Goal: Task Accomplishment & Management: Complete application form

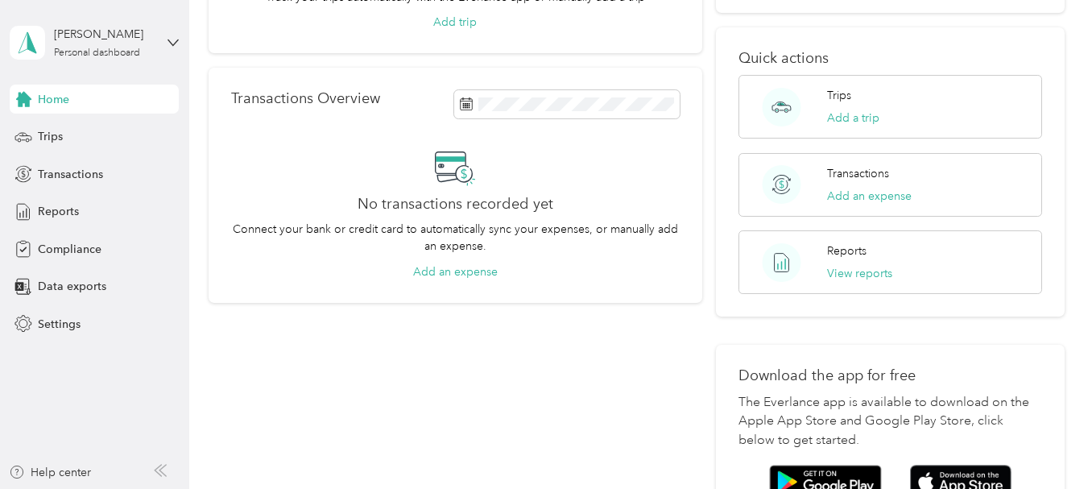
scroll to position [242, 0]
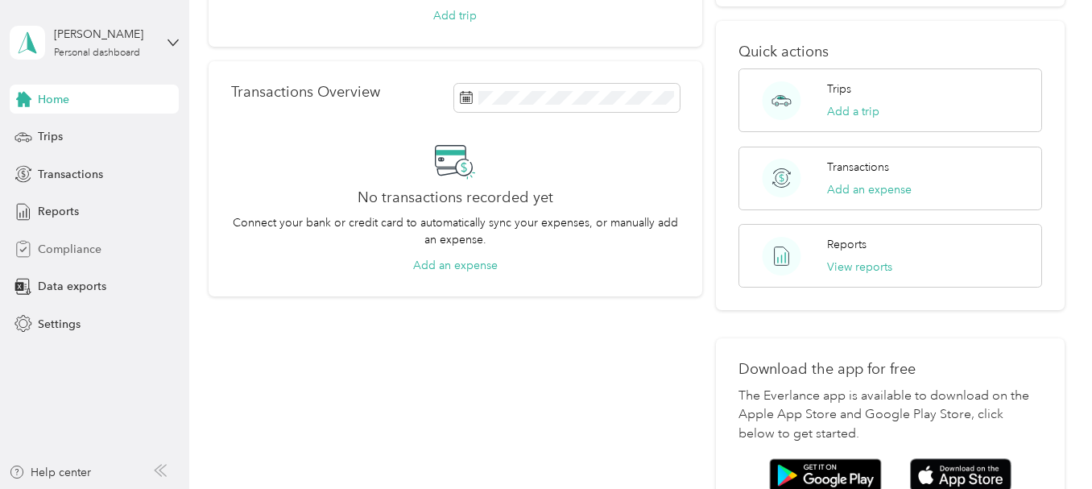
click at [63, 254] on span "Compliance" at bounding box center [70, 249] width 64 height 17
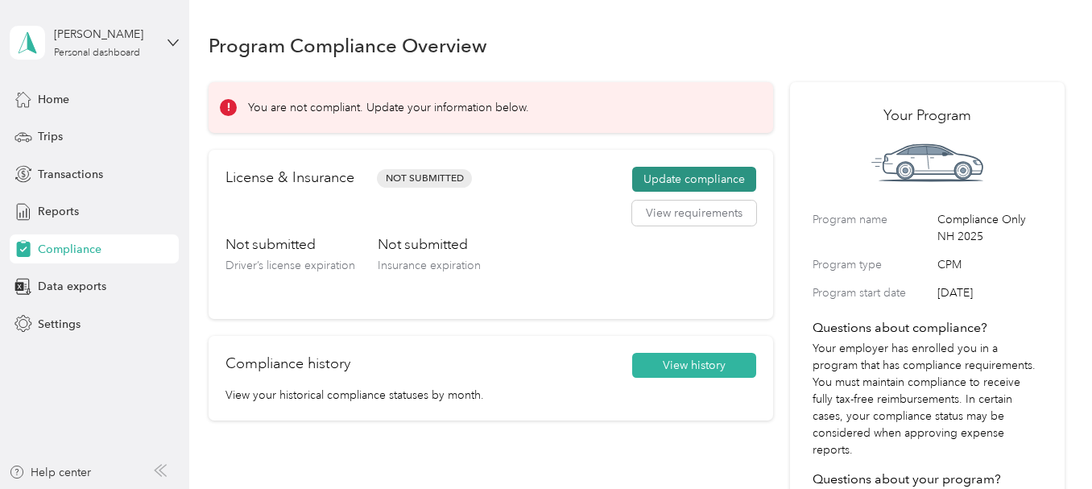
click at [702, 181] on button "Update compliance" at bounding box center [694, 180] width 124 height 26
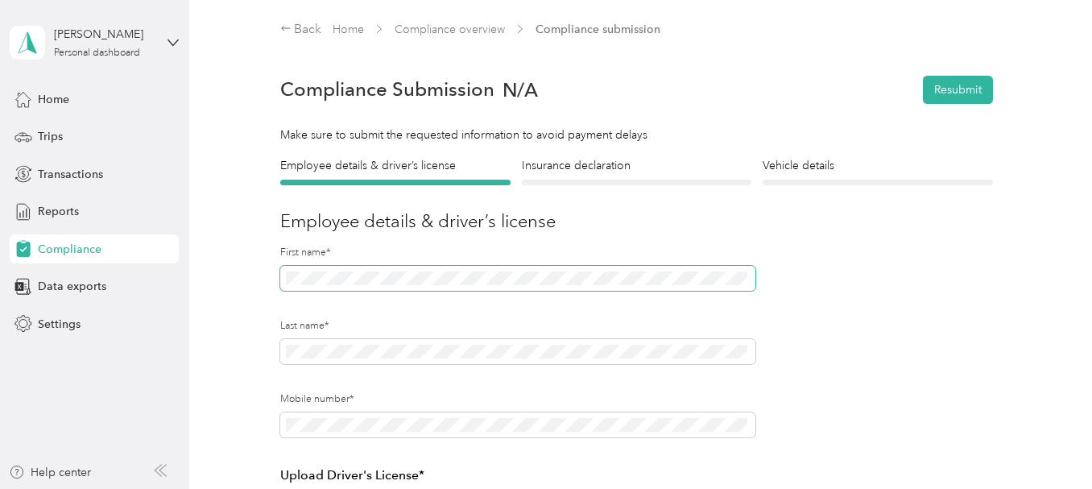
click at [360, 269] on span at bounding box center [517, 279] width 475 height 26
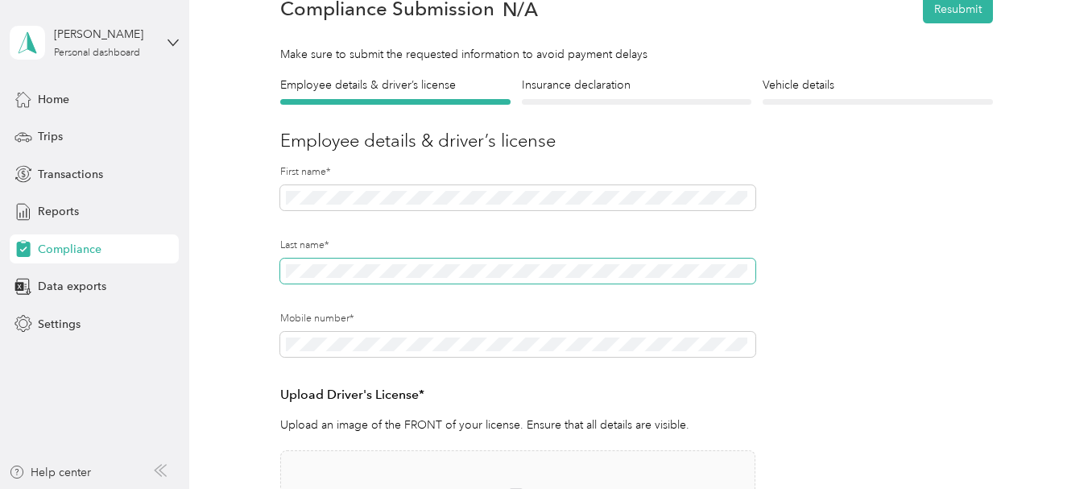
scroll to position [242, 0]
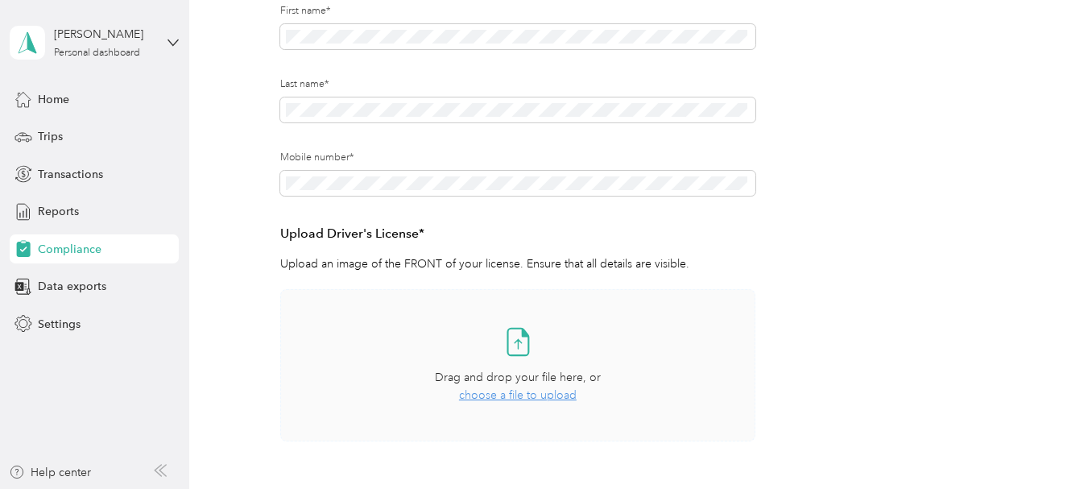
click at [508, 331] on icon at bounding box center [518, 341] width 32 height 32
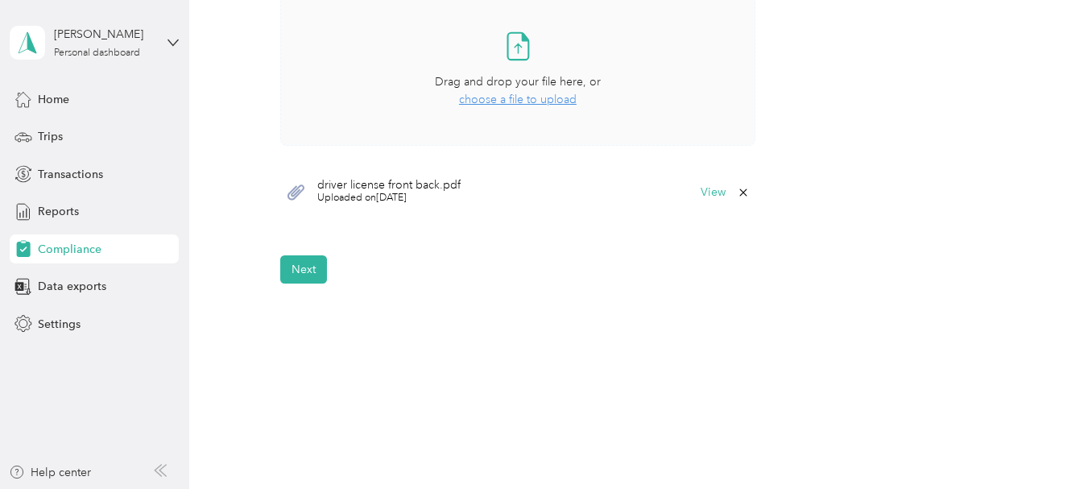
scroll to position [566, 0]
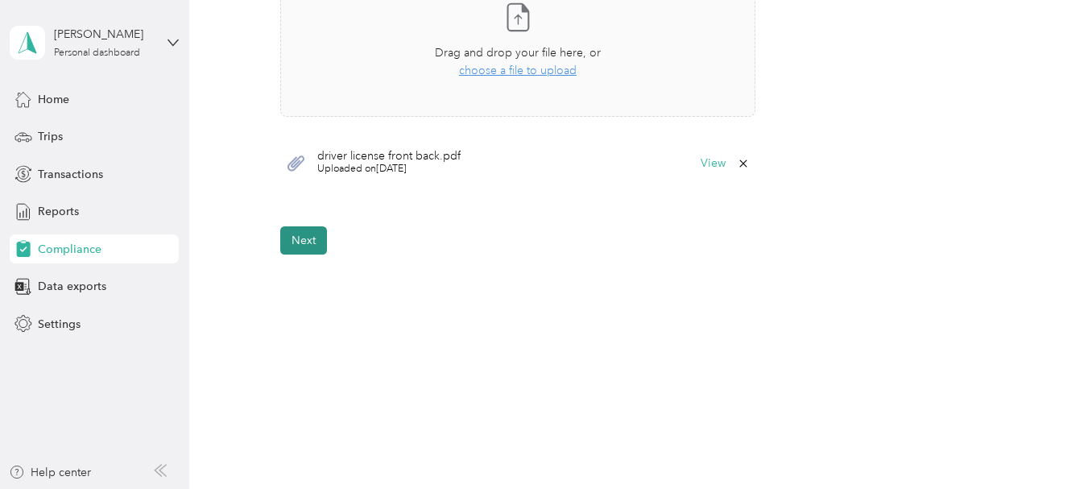
click at [304, 246] on button "Next" at bounding box center [303, 240] width 47 height 28
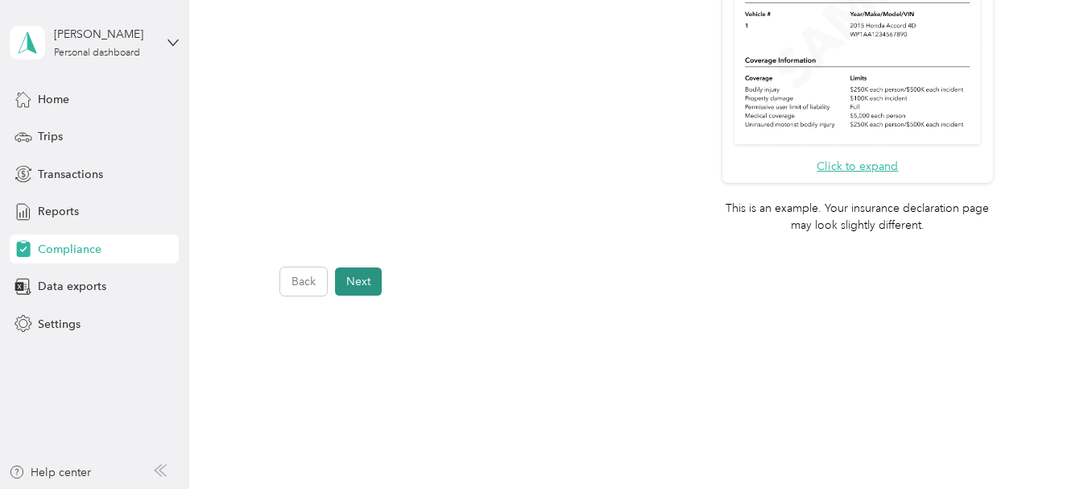
scroll to position [20, 0]
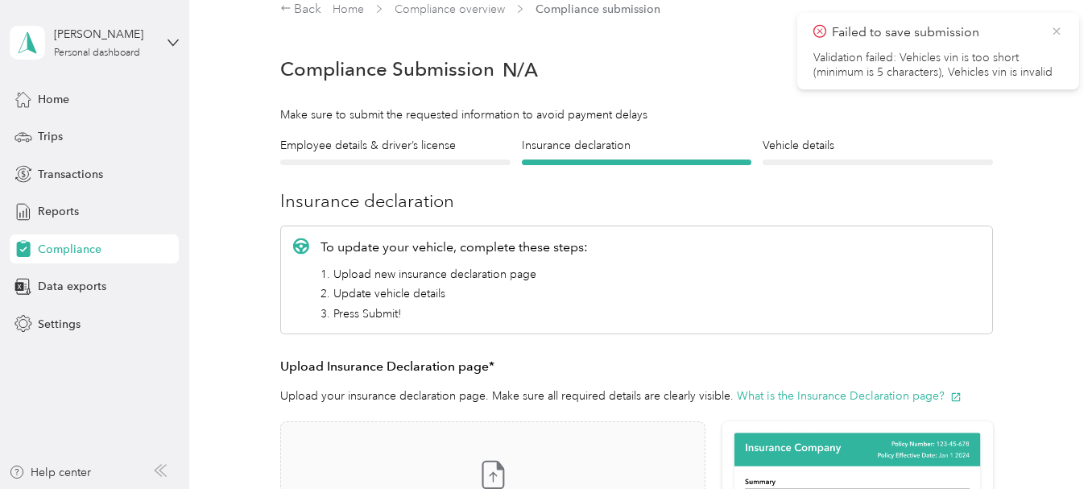
click at [1059, 35] on icon at bounding box center [1056, 31] width 13 height 15
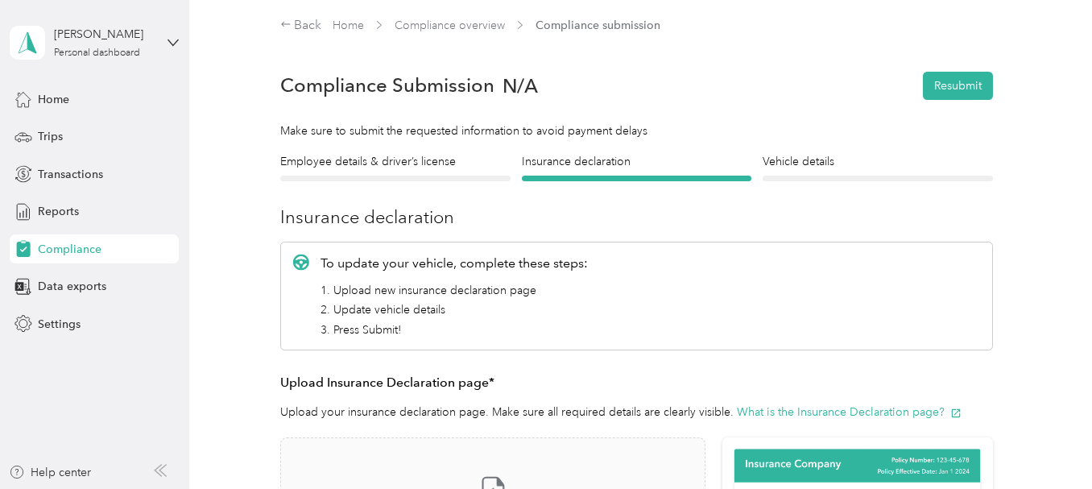
scroll to position [0, 0]
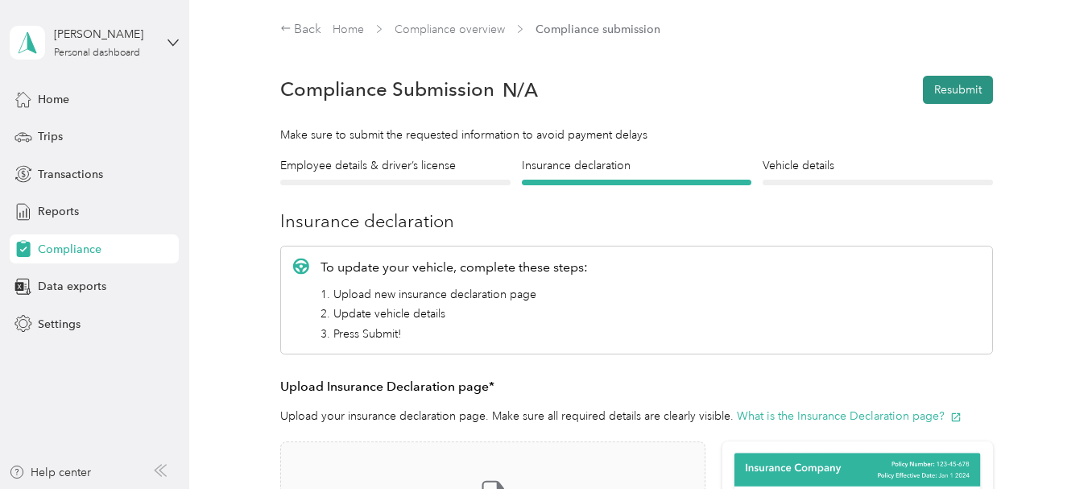
click at [946, 87] on button "Resubmit" at bounding box center [958, 90] width 70 height 28
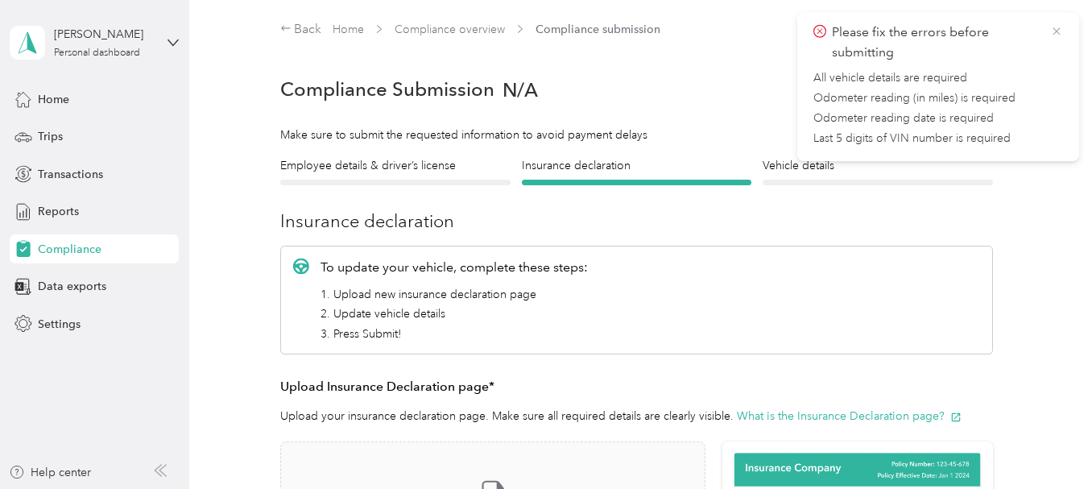
click at [1050, 36] on icon at bounding box center [1056, 31] width 13 height 15
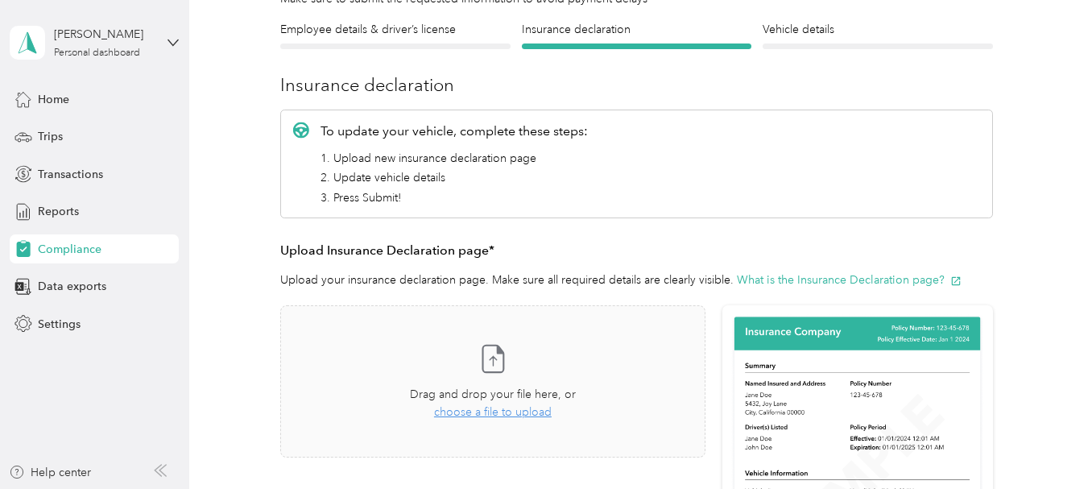
scroll to position [161, 0]
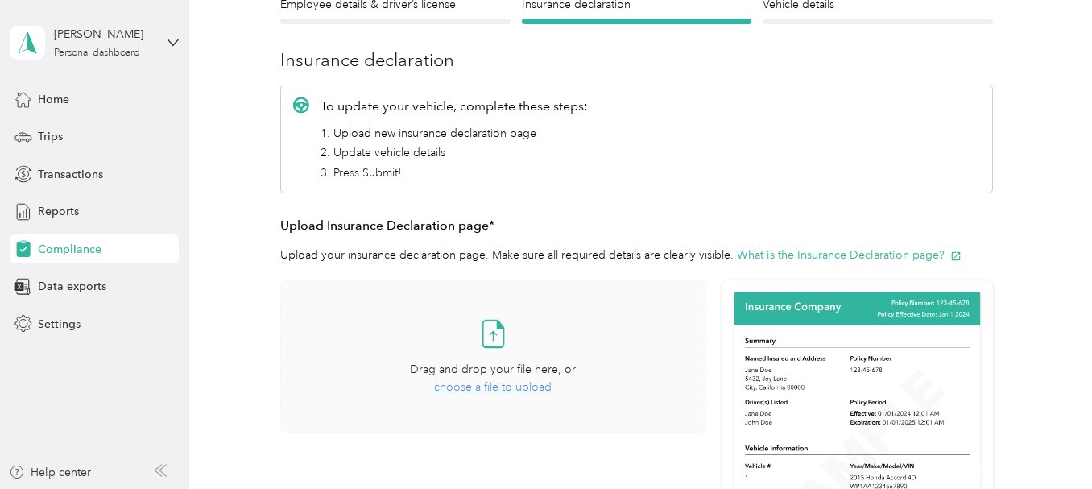
click at [492, 337] on icon at bounding box center [493, 333] width 32 height 32
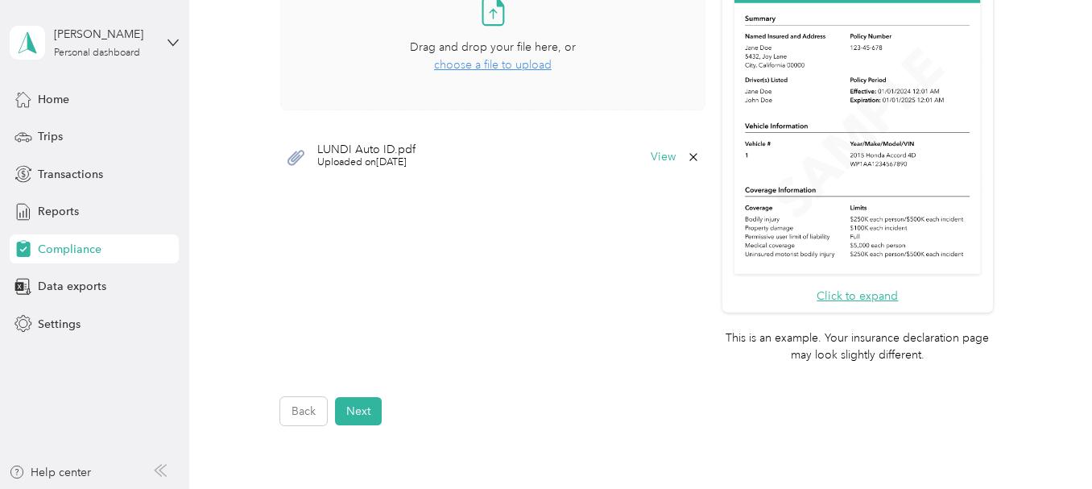
scroll to position [564, 0]
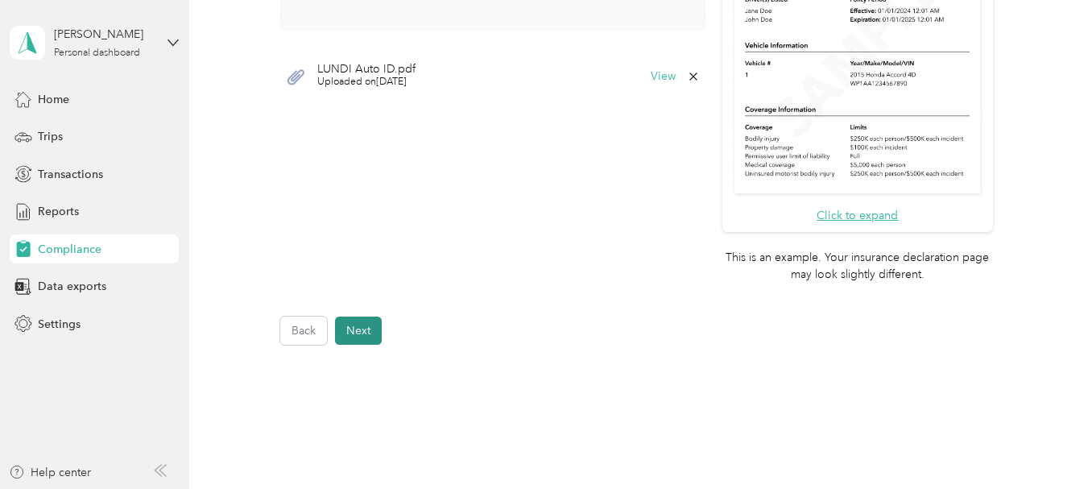
click at [353, 332] on button "Next" at bounding box center [358, 331] width 47 height 28
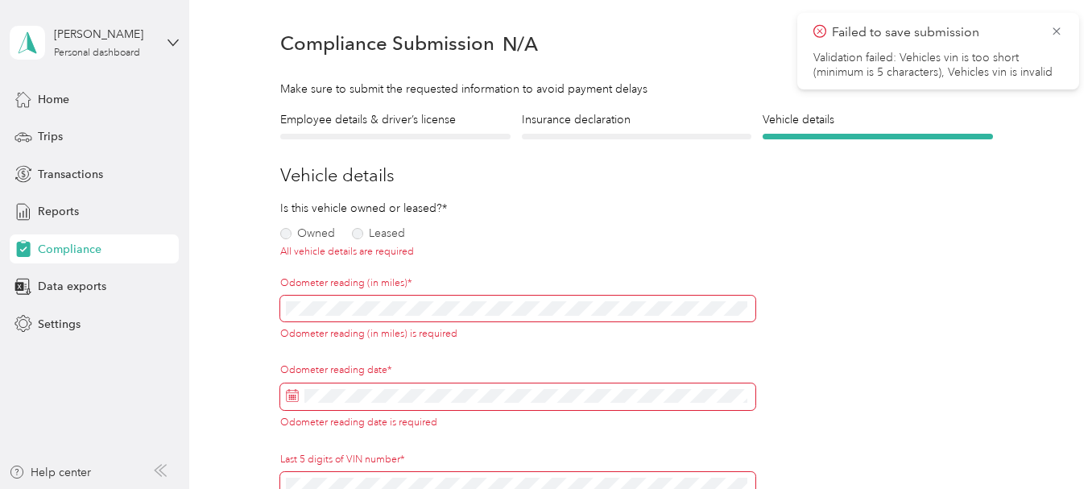
scroll to position [20, 0]
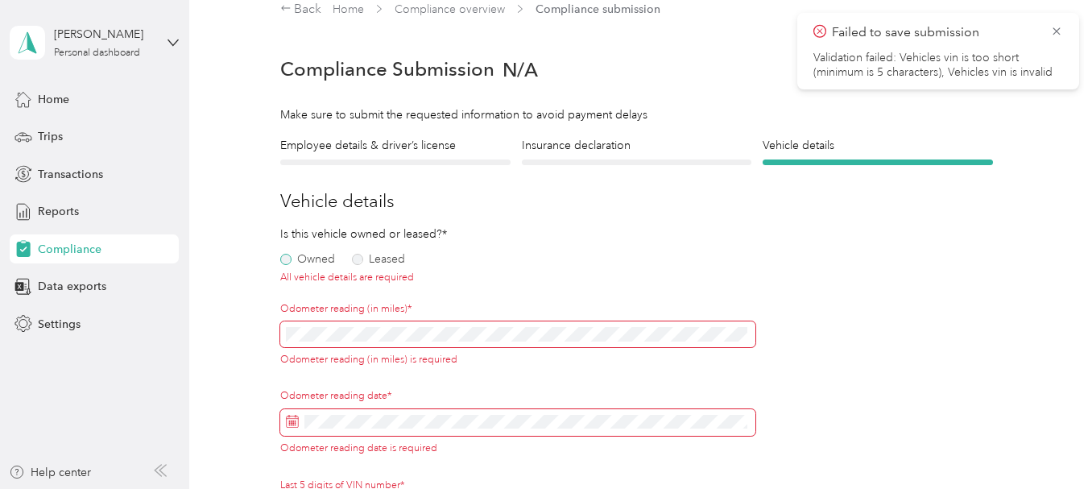
click at [286, 259] on label "Owned" at bounding box center [307, 259] width 55 height 11
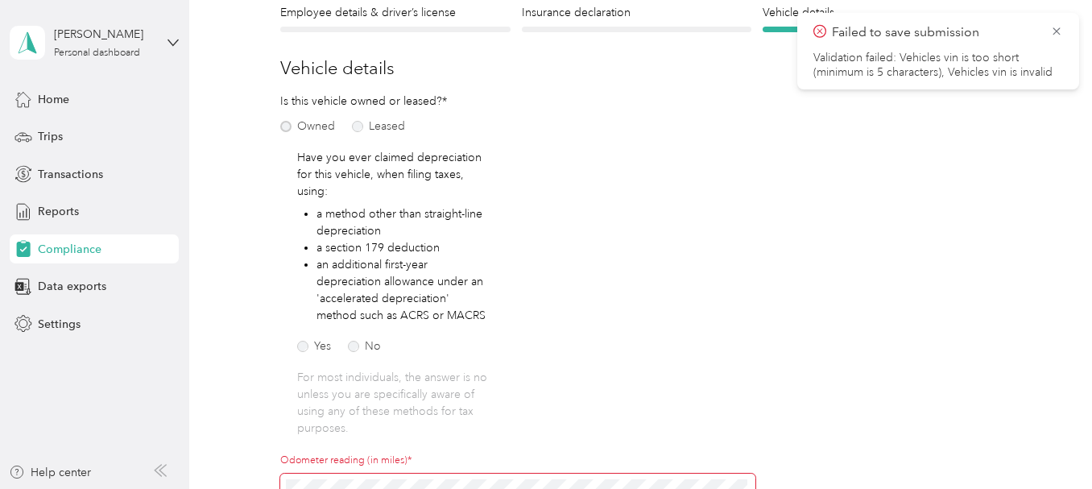
scroll to position [181, 0]
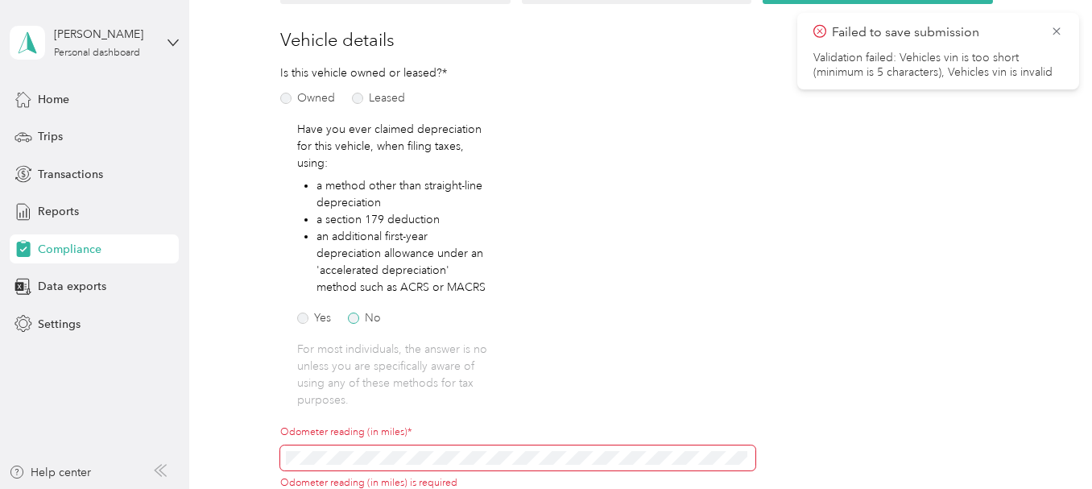
click at [354, 323] on label "No" at bounding box center [364, 318] width 33 height 11
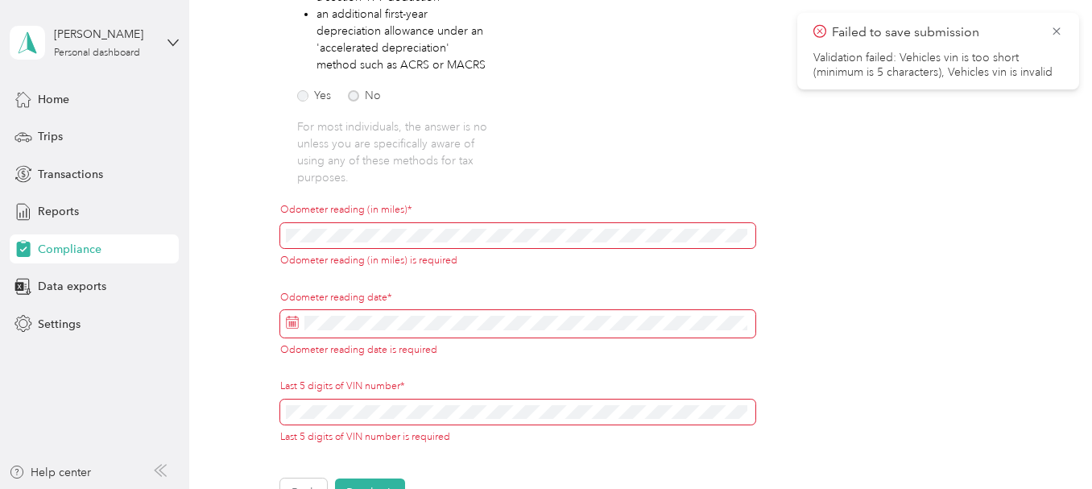
scroll to position [423, 0]
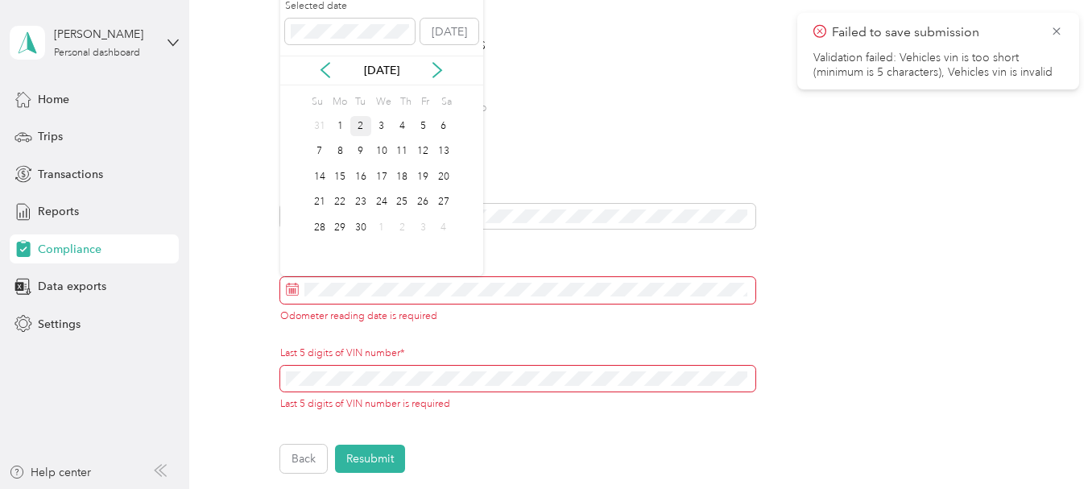
click at [358, 126] on div "2" at bounding box center [360, 126] width 21 height 20
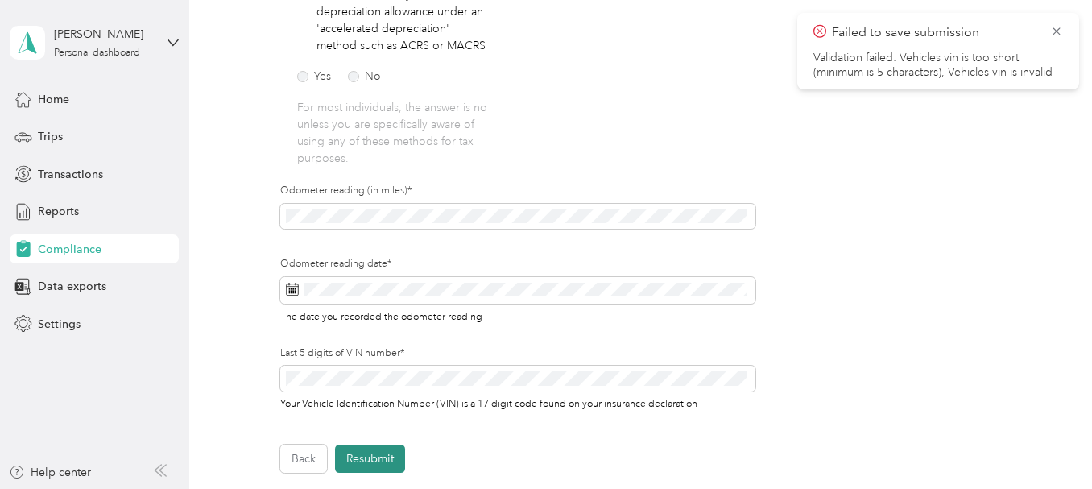
click at [353, 459] on button "Resubmit" at bounding box center [370, 459] width 70 height 28
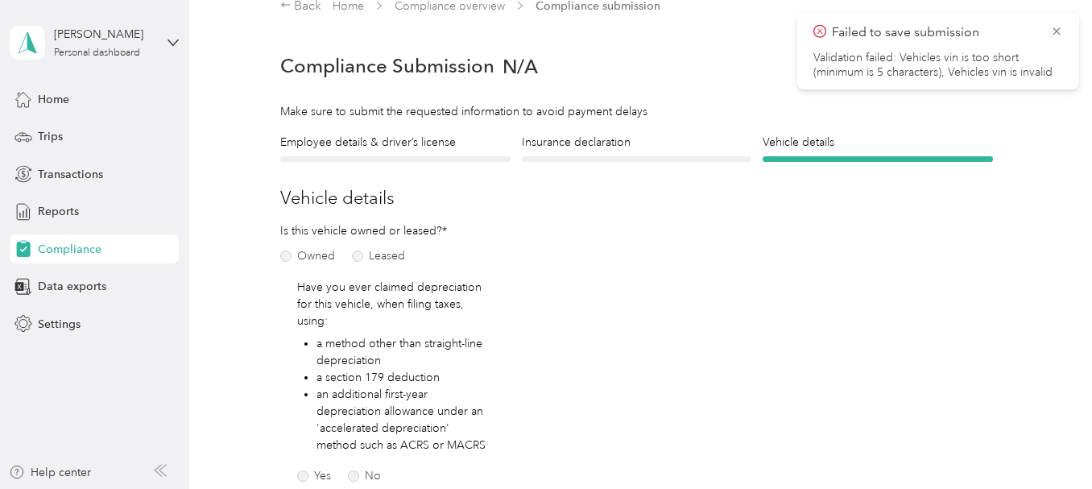
scroll to position [20, 0]
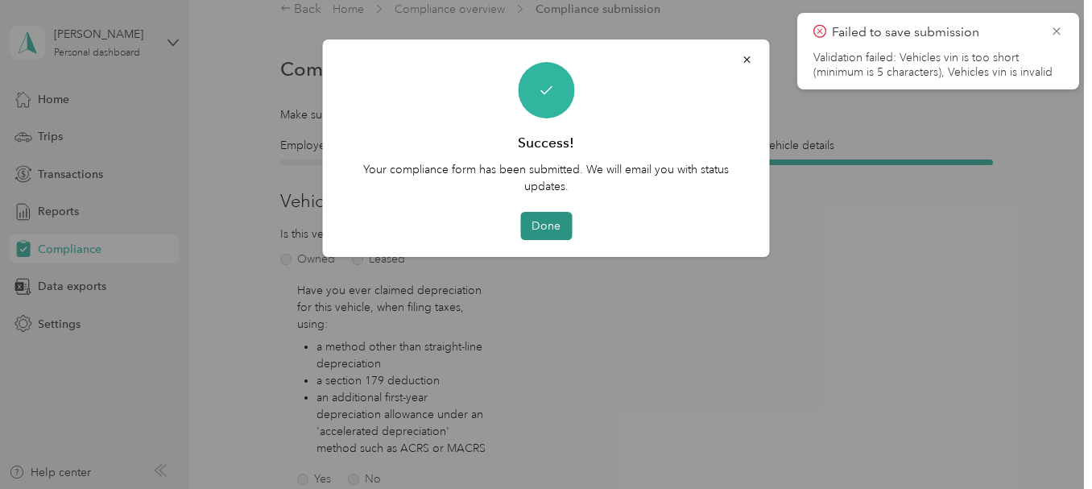
click at [537, 233] on button "Done" at bounding box center [546, 226] width 52 height 28
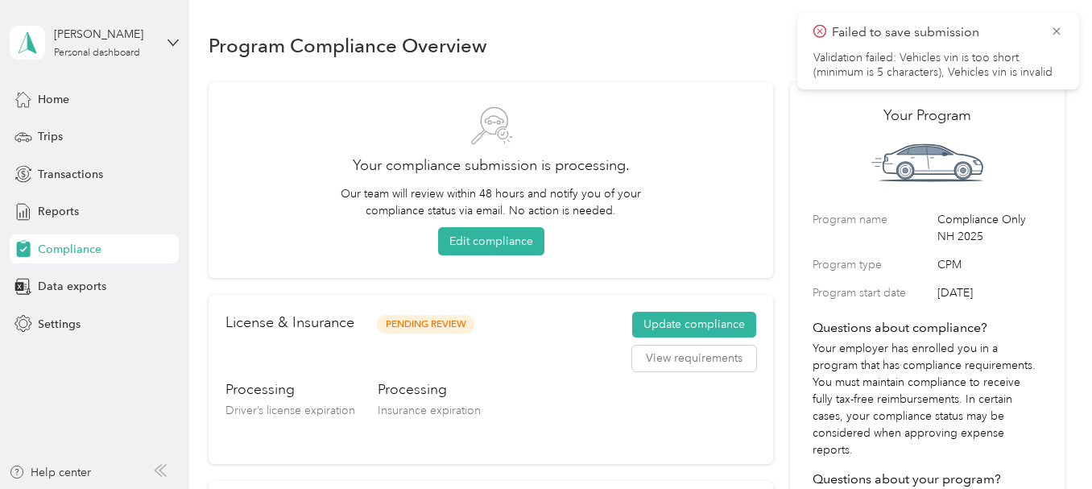
drag, startPoint x: 1059, startPoint y: 35, endPoint x: 1044, endPoint y: 40, distance: 15.3
click at [1058, 35] on icon at bounding box center [1056, 31] width 13 height 15
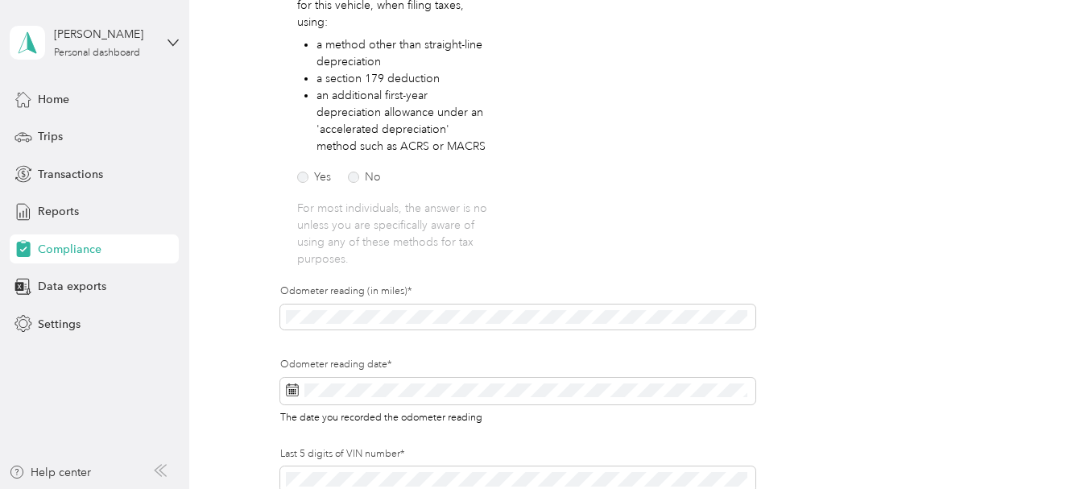
scroll to position [403, 0]
